Goal: Task Accomplishment & Management: Use online tool/utility

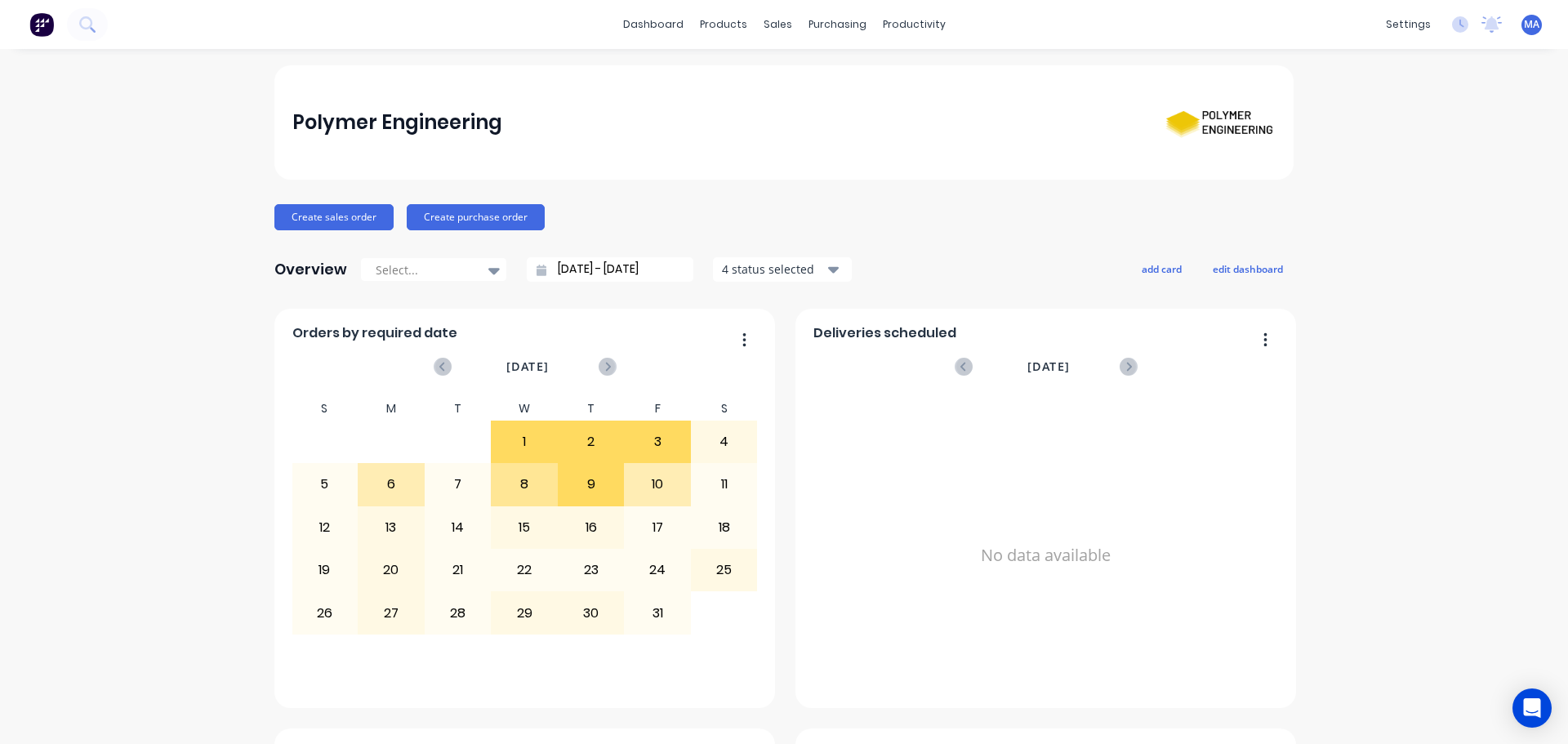
click at [640, 96] on div "Polymer Engineering" at bounding box center [784, 122] width 984 height 63
click at [912, 64] on link "Workflow" at bounding box center [972, 78] width 217 height 33
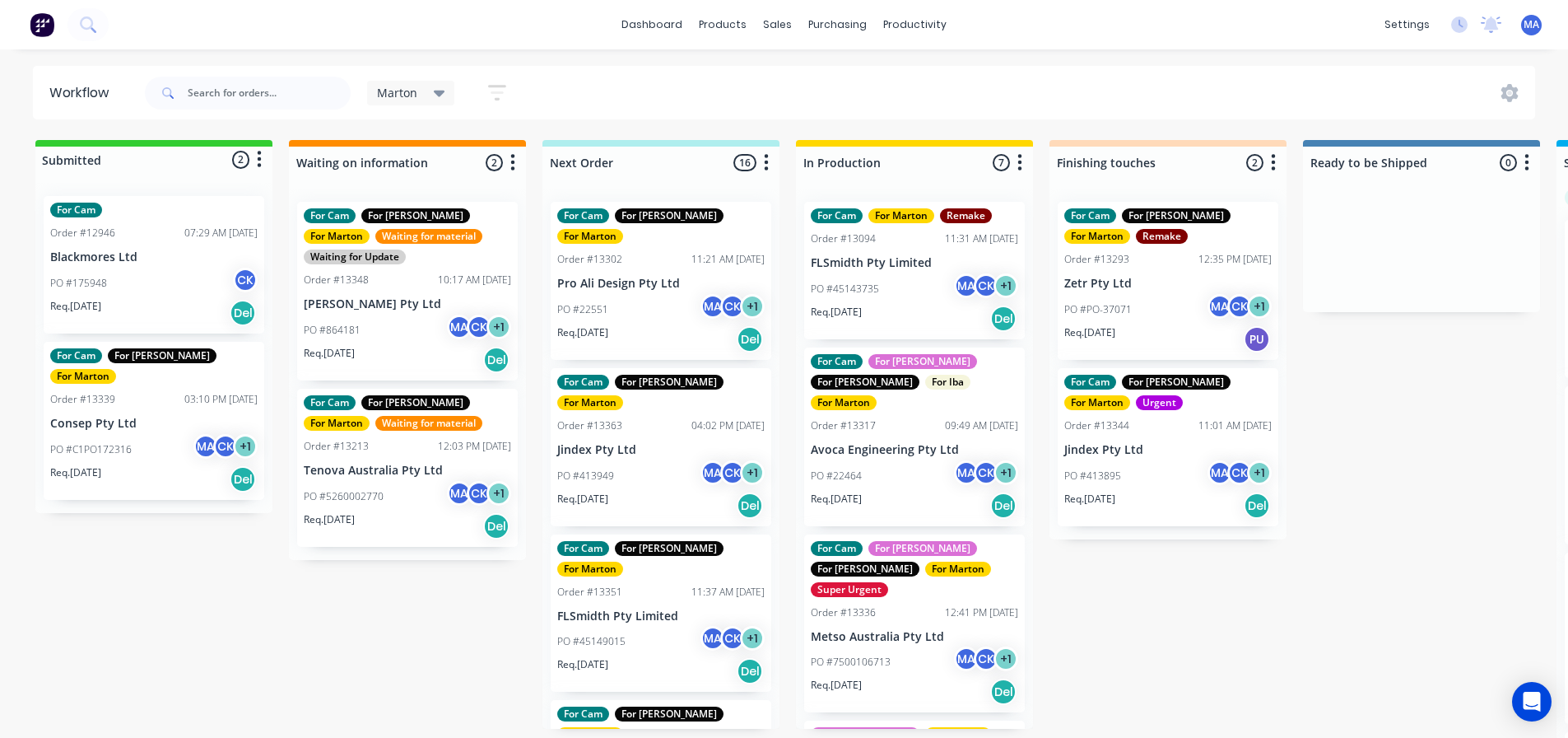
scroll to position [0, 700]
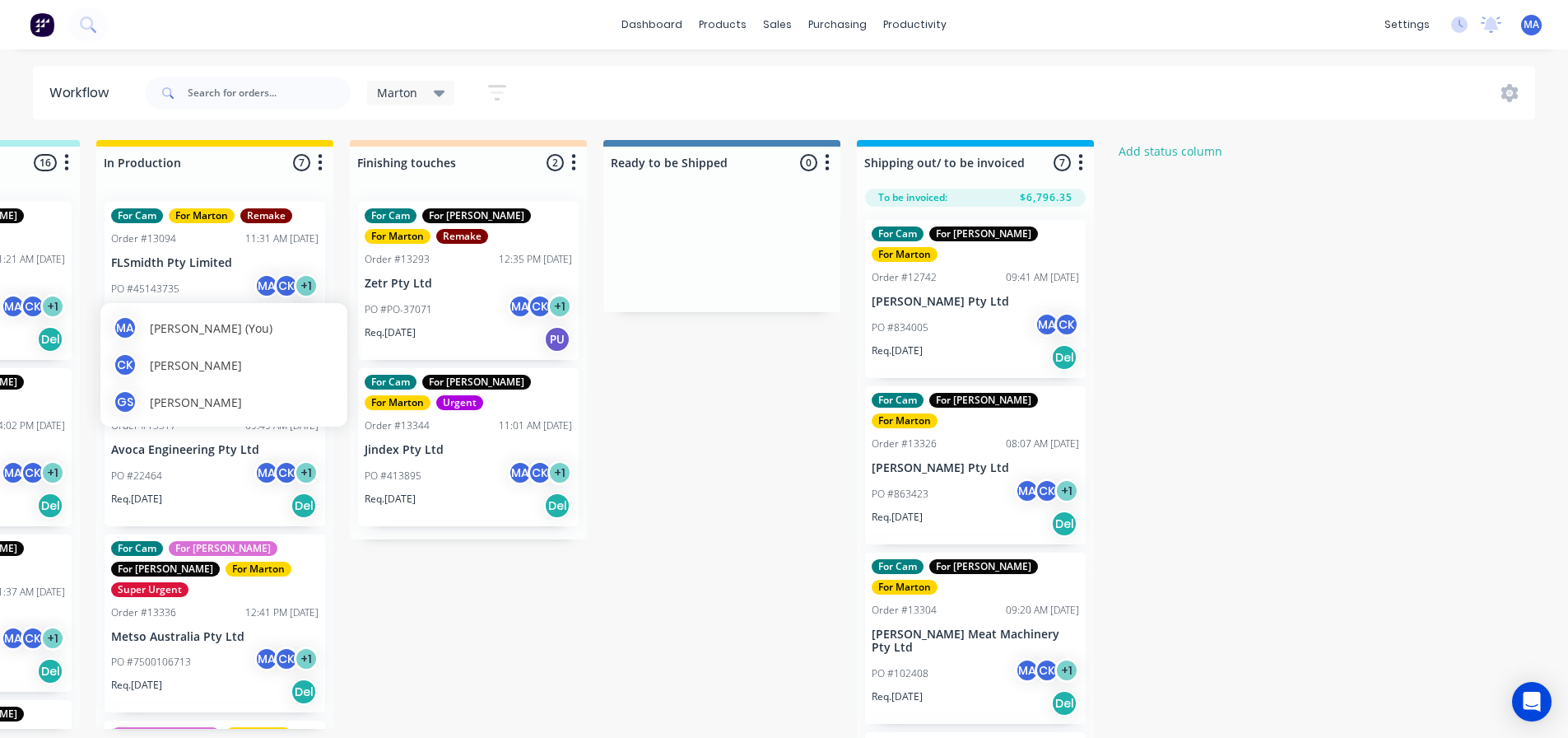
click at [208, 318] on div "MA [PERSON_NAME] (You)" at bounding box center [224, 328] width 222 height 24
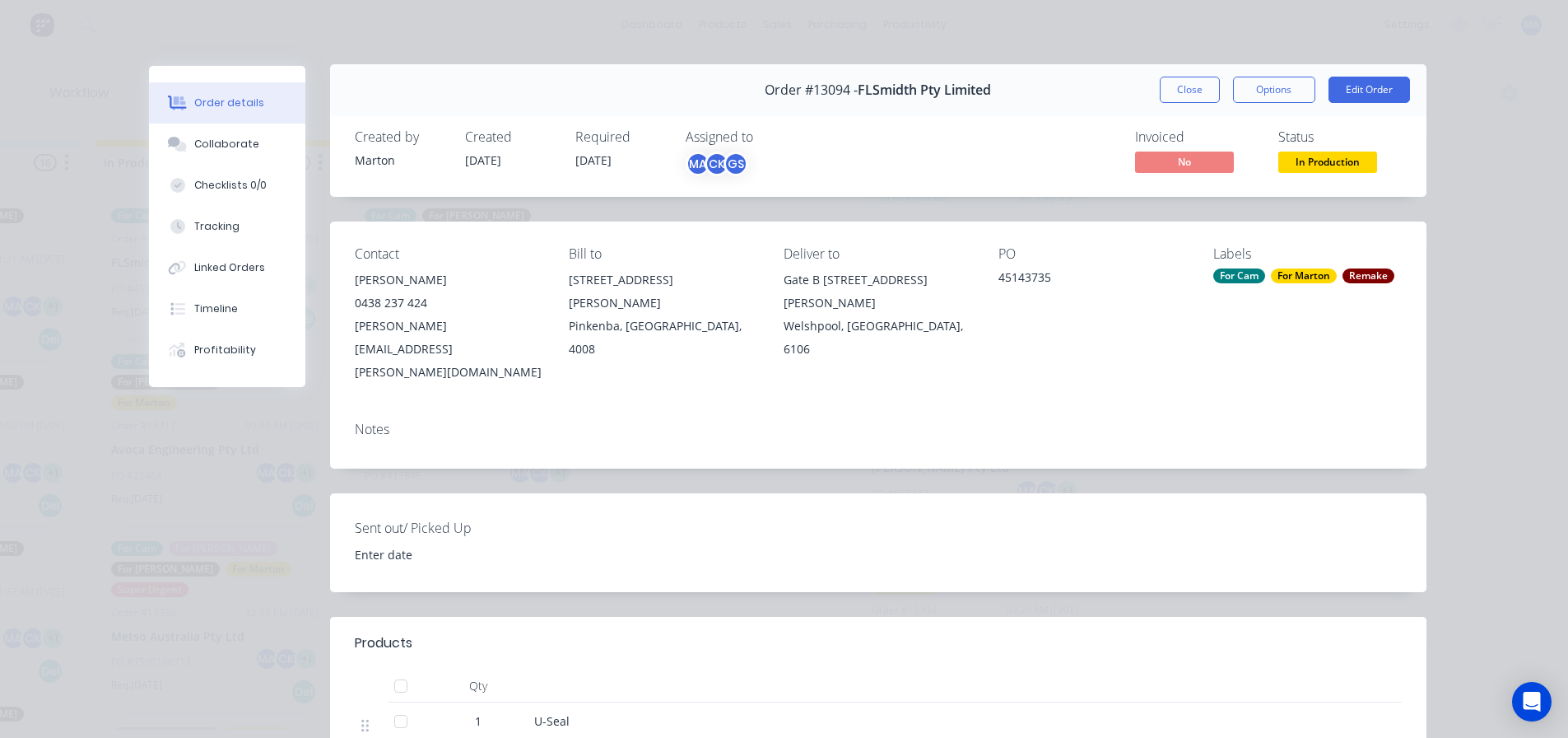
scroll to position [0, 0]
click at [1187, 90] on button "Close" at bounding box center [1190, 91] width 60 height 26
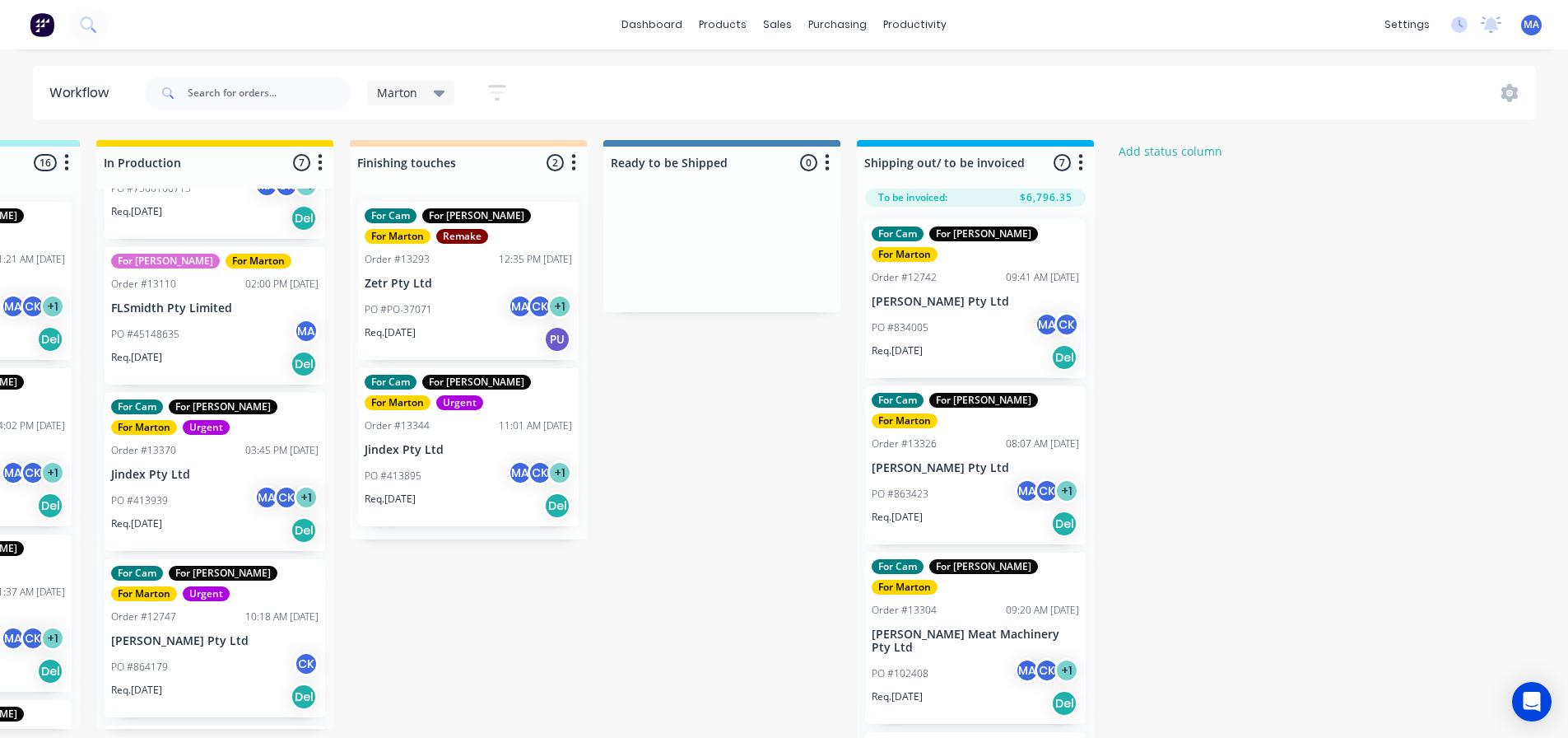
scroll to position [494, 0]
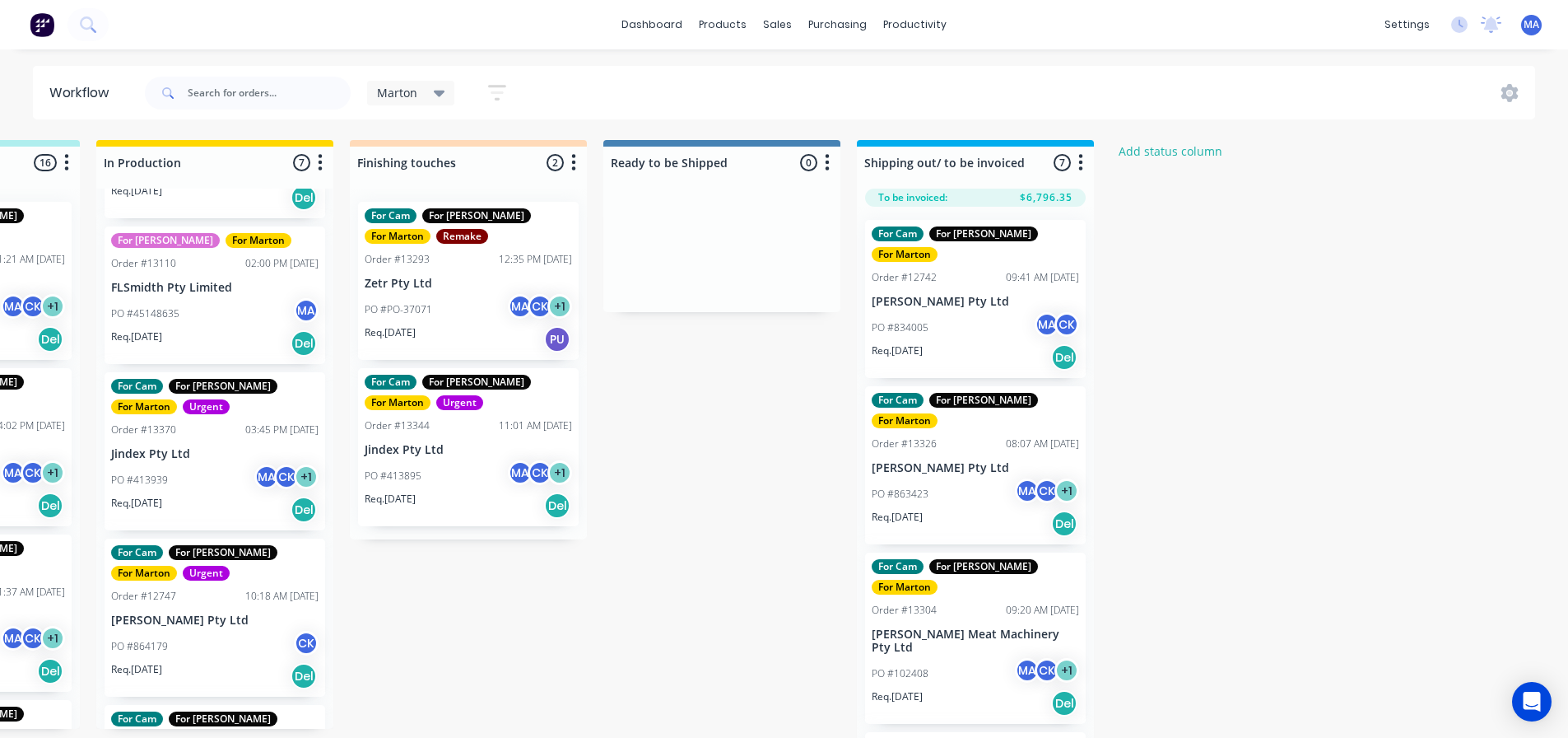
click at [190, 298] on div "PO #45148635 MA" at bounding box center [214, 314] width 207 height 31
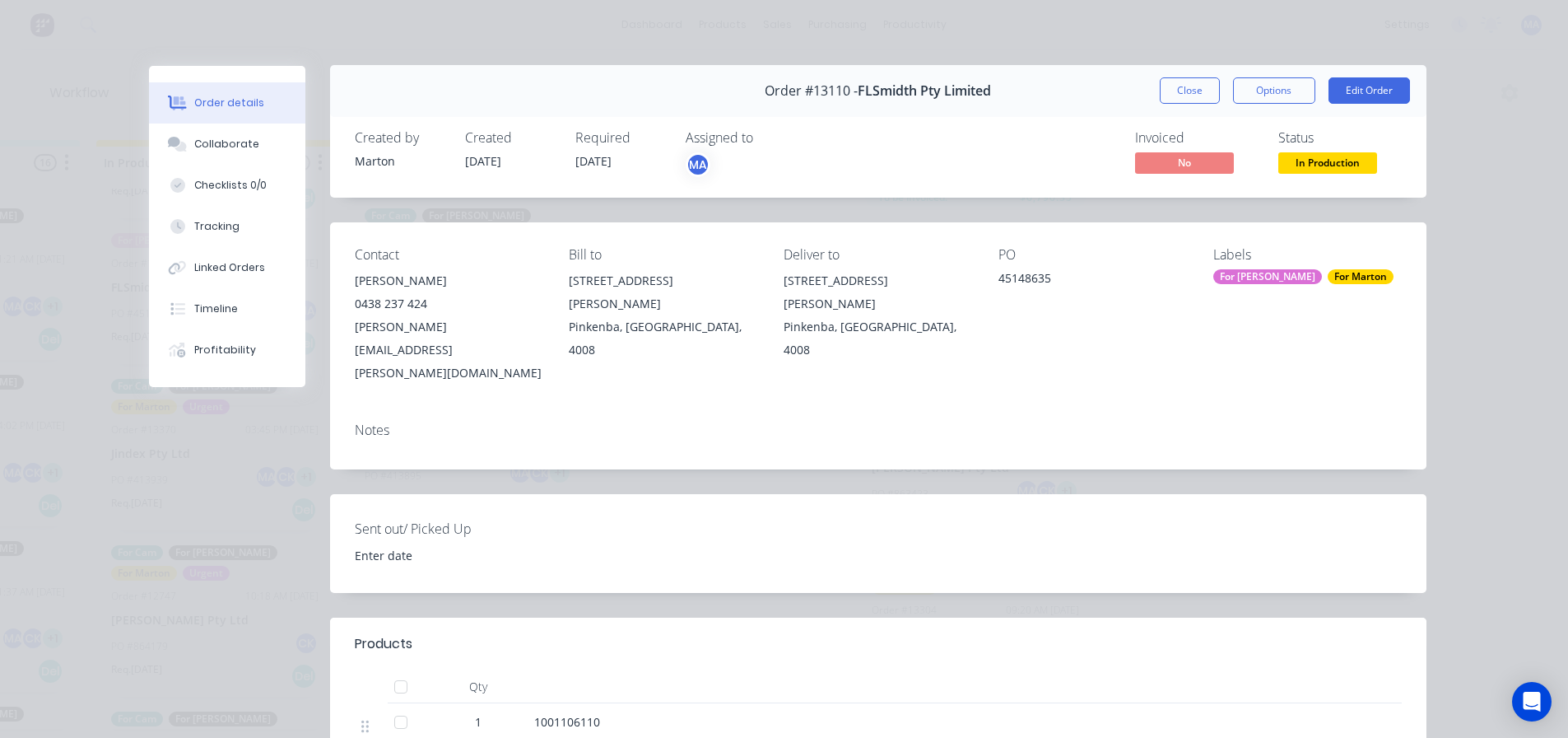
scroll to position [0, 0]
click at [1326, 170] on span "In Production" at bounding box center [1328, 164] width 99 height 21
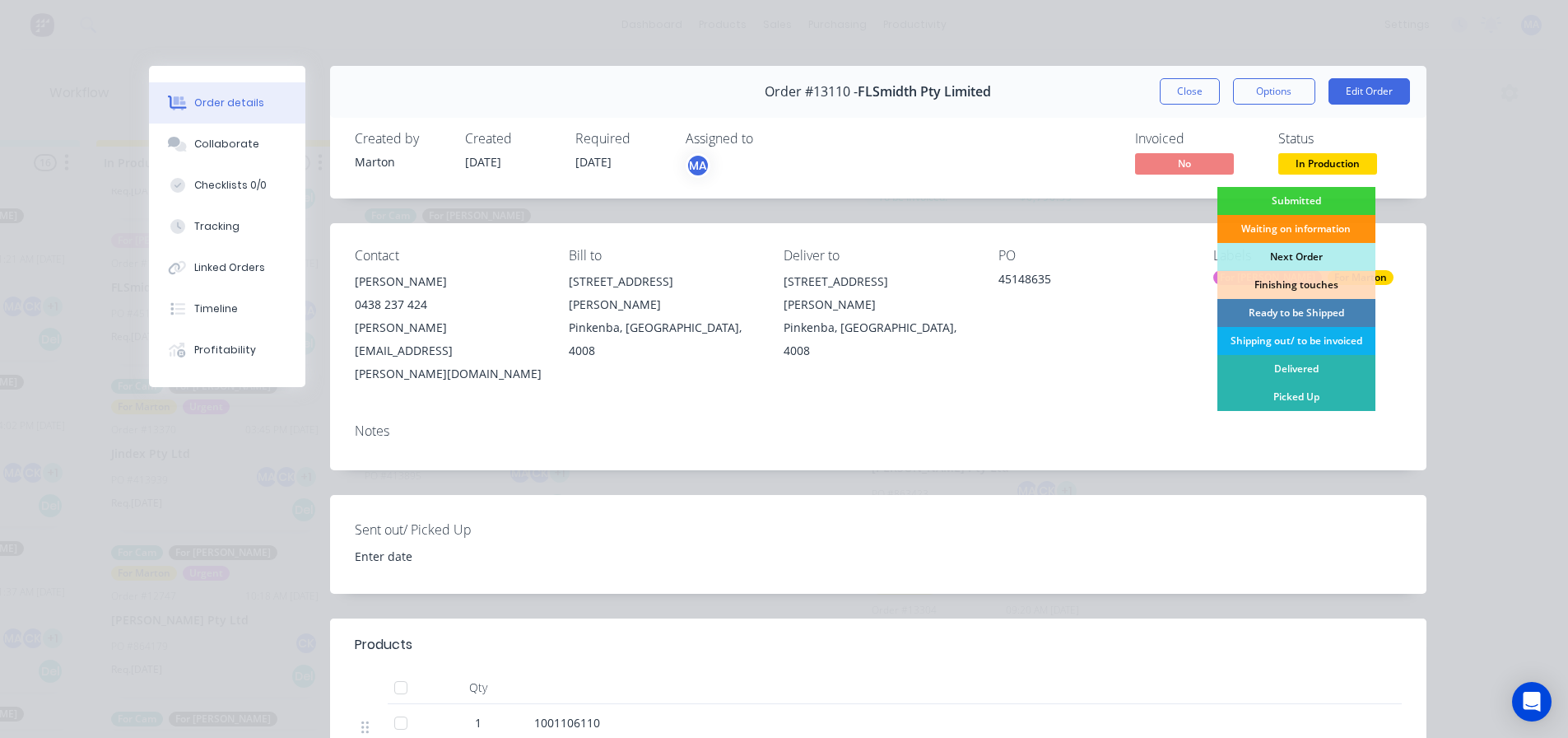
click at [1295, 309] on div "Ready to be Shipped" at bounding box center [1296, 313] width 158 height 28
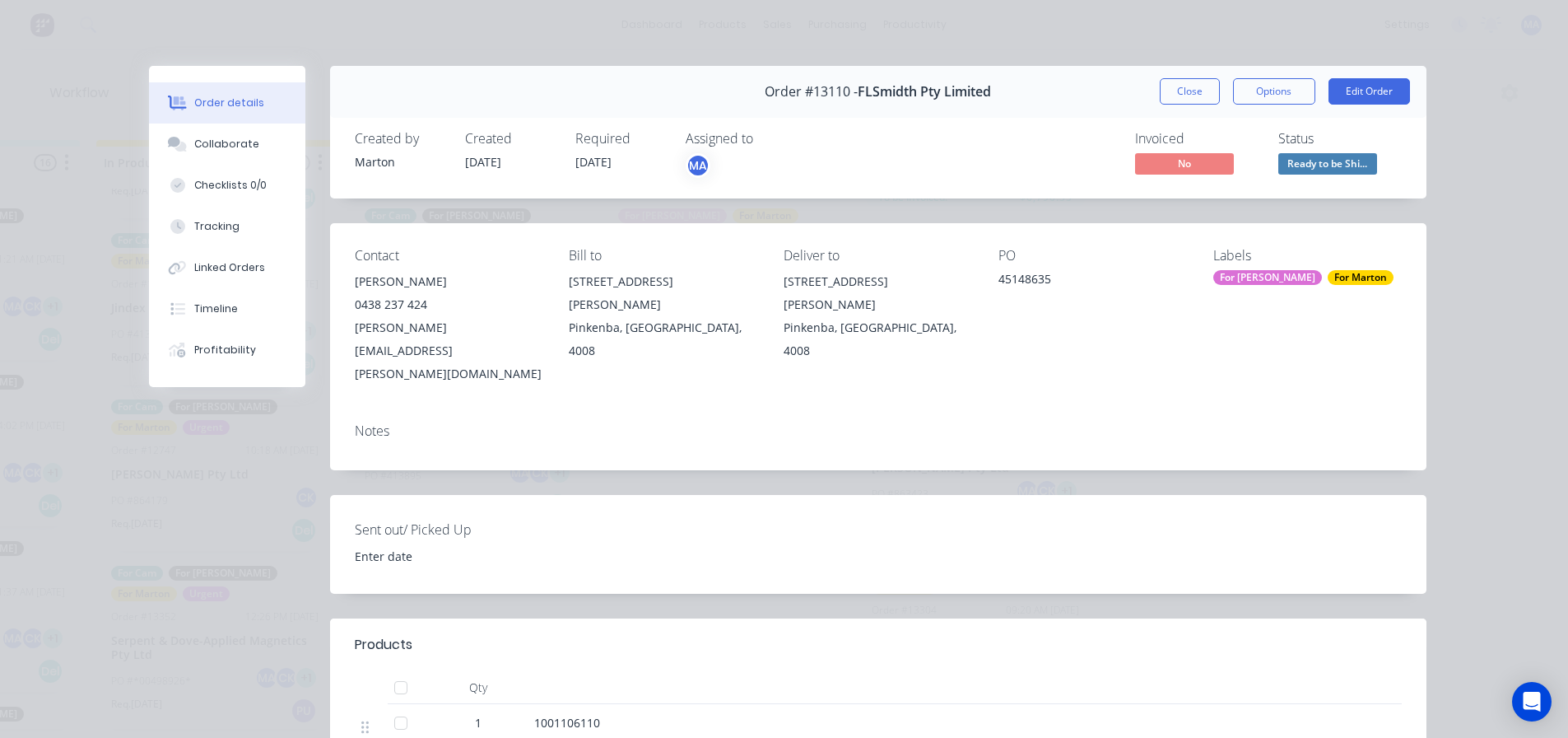
scroll to position [456, 0]
click at [1260, 91] on button "Options" at bounding box center [1274, 91] width 82 height 26
click at [1216, 201] on div "Delivery Docket" at bounding box center [1229, 199] width 143 height 24
click at [1216, 201] on div "Standard" at bounding box center [1229, 199] width 143 height 24
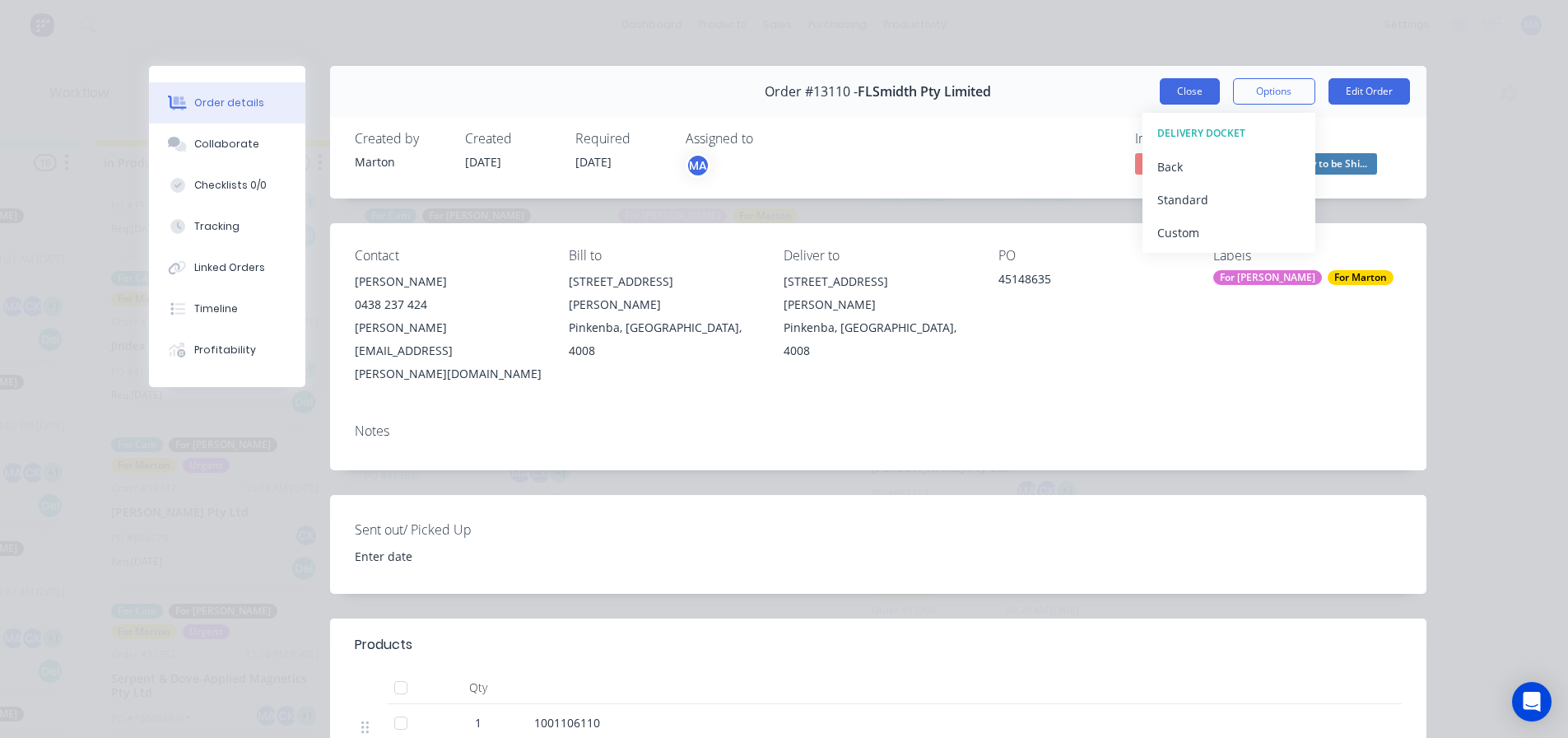
click at [1191, 90] on button "Close" at bounding box center [1190, 91] width 60 height 26
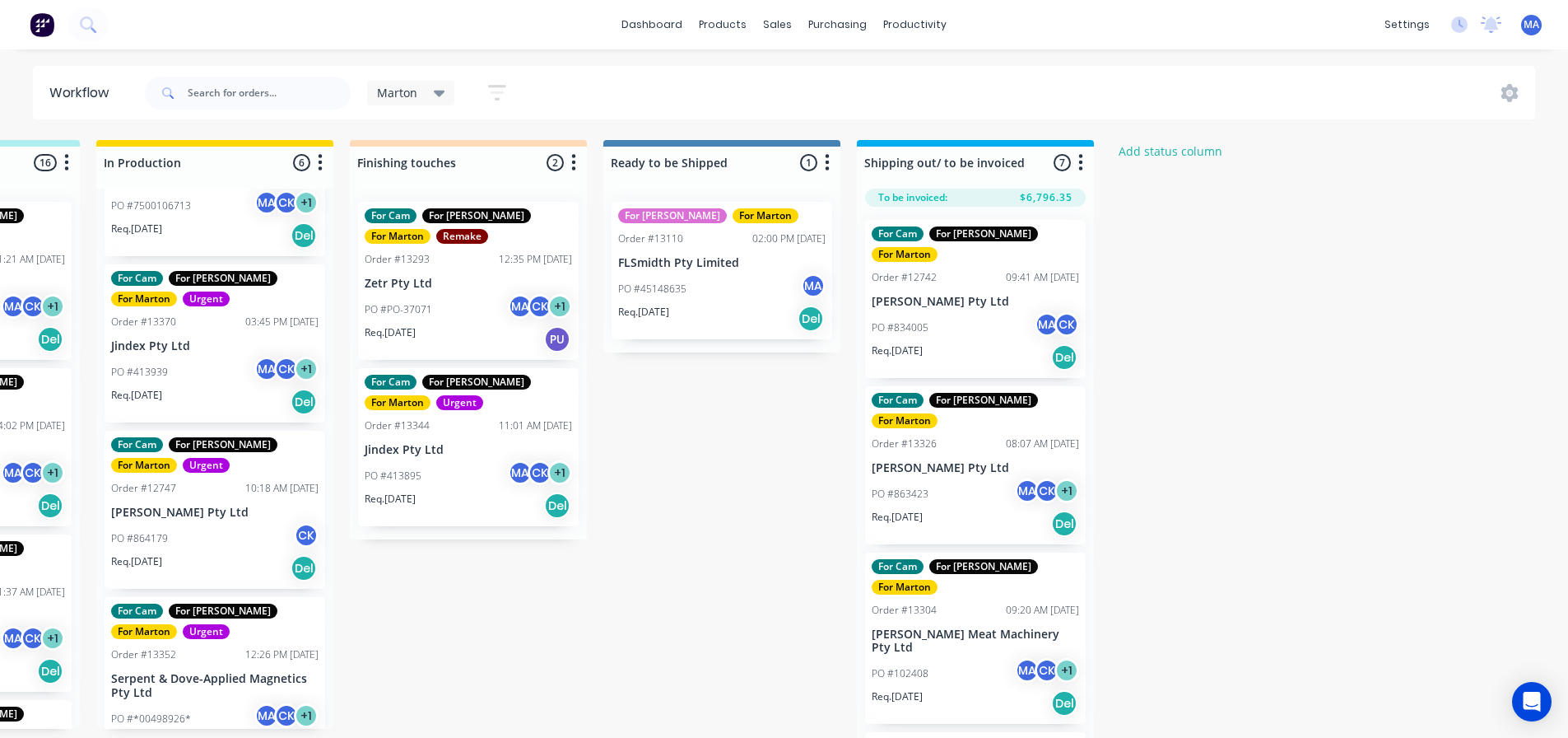
click at [657, 94] on div "Marton Save new view None edit Marton (Default) edit For Cam edit For [PERSON_N…" at bounding box center [839, 93] width 1395 height 50
click at [649, 30] on link "dashboard" at bounding box center [652, 24] width 78 height 24
